Goal: Transaction & Acquisition: Purchase product/service

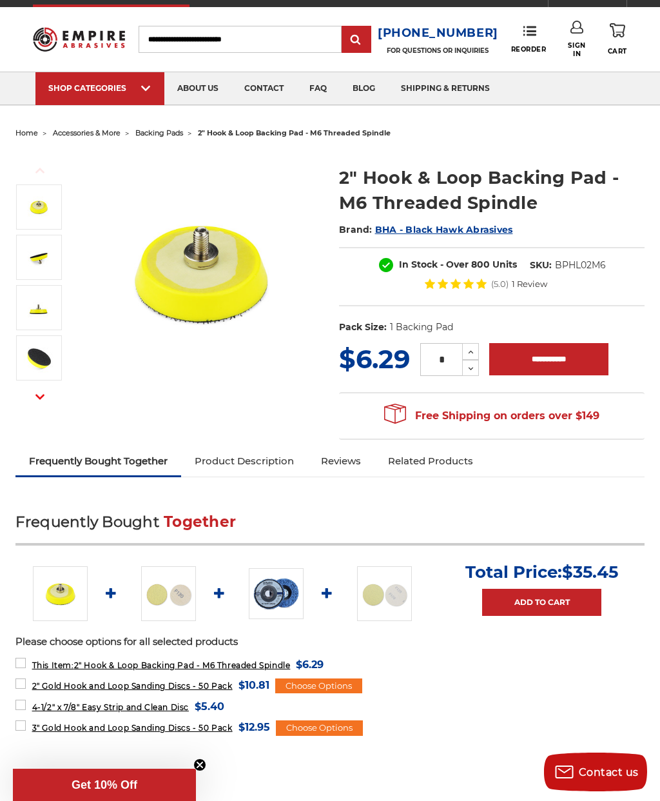
click at [173, 132] on span "backing pads" at bounding box center [159, 132] width 48 height 9
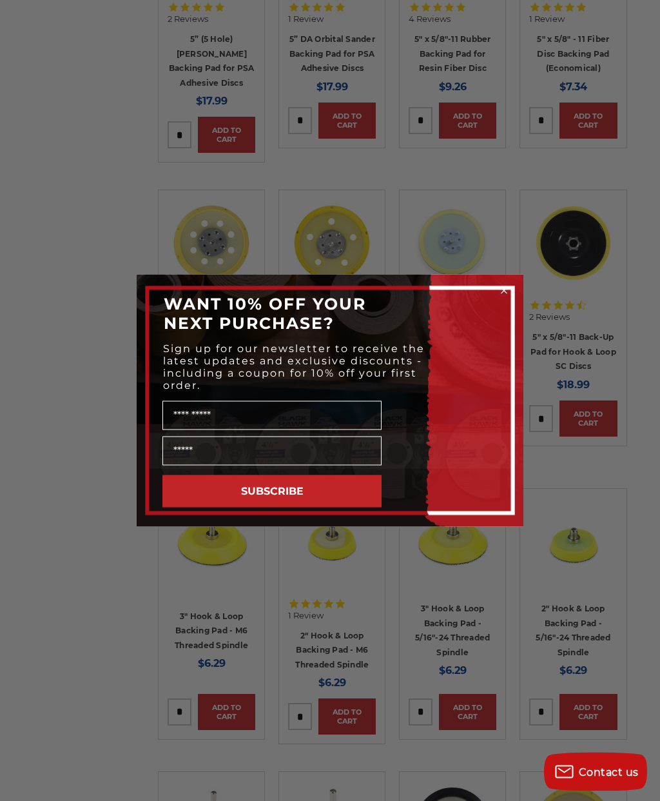
scroll to position [976, 0]
click at [514, 309] on form "WANT 10% OFF YOUR NEXT PURCHASE? Sign up for our newsletter to receive the late…" at bounding box center [330, 401] width 387 height 252
click at [509, 297] on icon "Close dialog" at bounding box center [504, 290] width 13 height 13
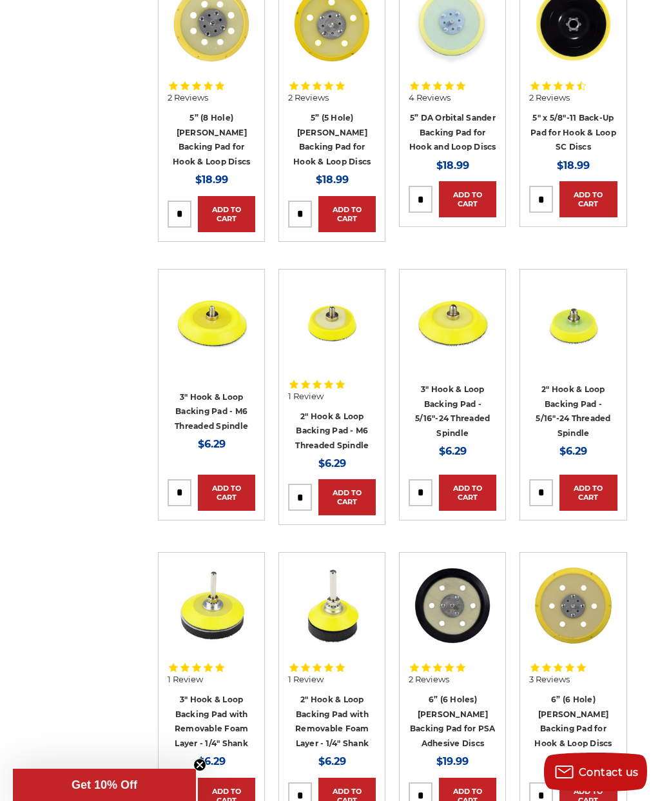
scroll to position [1196, 0]
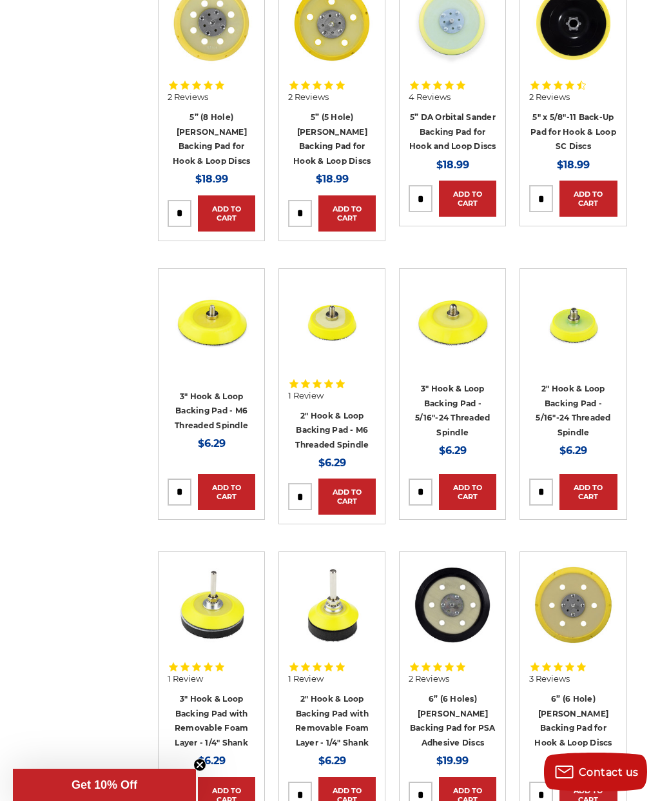
click at [331, 413] on link "2" Hook & Loop Backing Pad - M6 Threaded Spindle" at bounding box center [331, 430] width 73 height 39
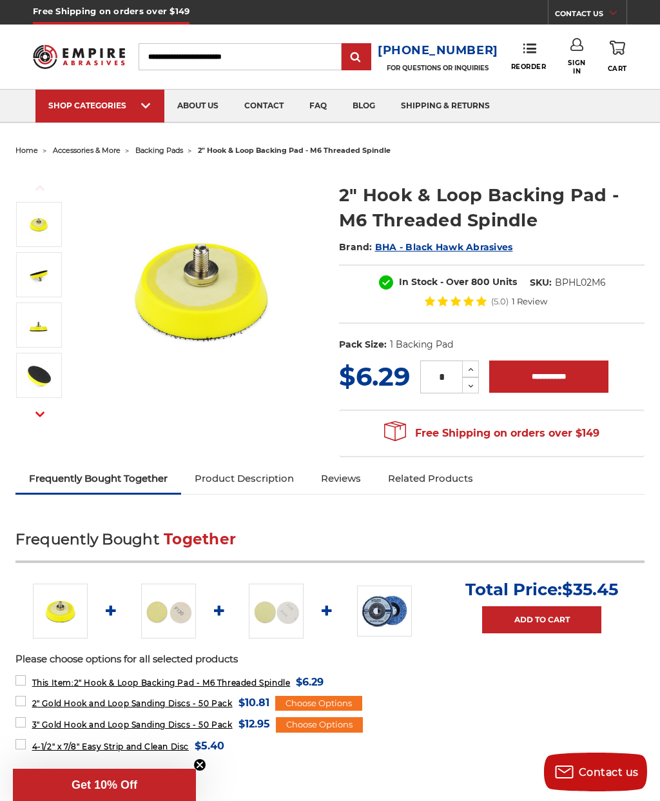
click at [44, 266] on img at bounding box center [39, 274] width 32 height 32
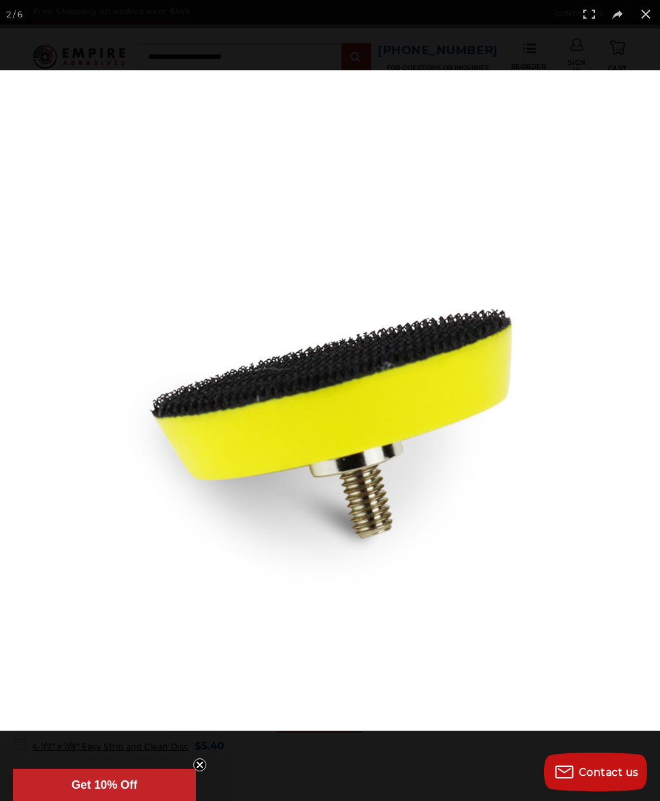
click at [646, 16] on button at bounding box center [646, 14] width 28 height 28
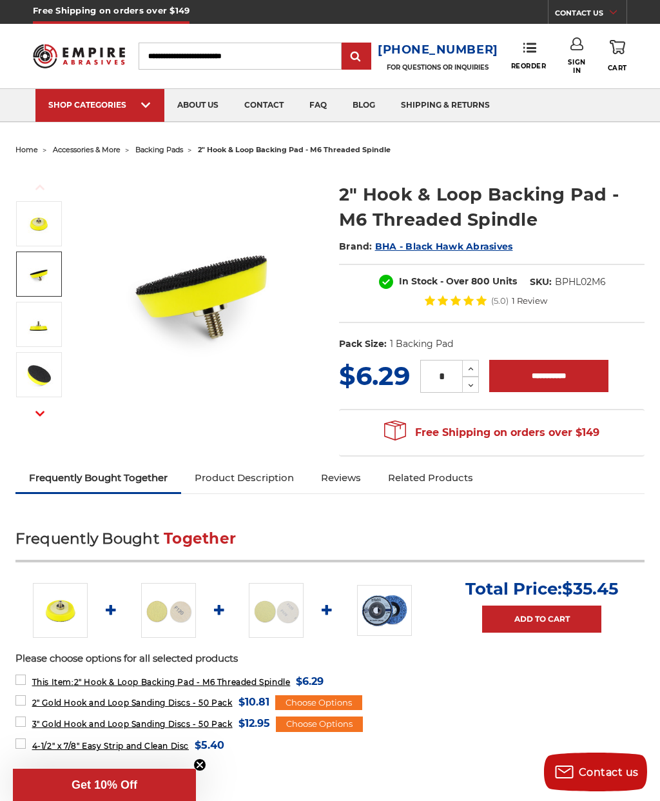
scroll to position [10, 0]
